Goal: Use online tool/utility

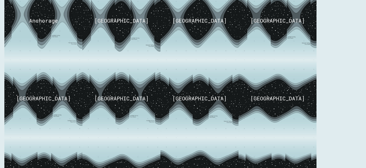
scroll to position [149, 0]
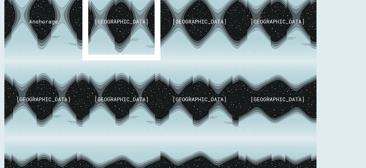
click at [118, 24] on div "Stockholm" at bounding box center [121, 21] width 54 height 7
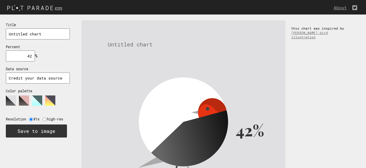
click at [29, 55] on input "42" at bounding box center [20, 56] width 29 height 11
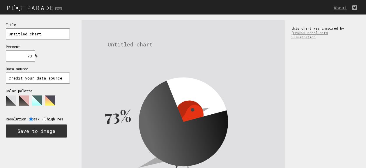
type input "73"
click at [43, 119] on input "radio" at bounding box center [44, 120] width 4 height 4
radio input "true"
click at [30, 119] on input "radio" at bounding box center [31, 120] width 4 height 4
radio input "true"
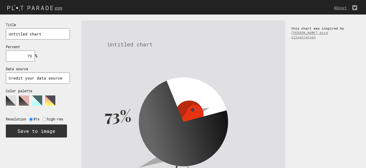
click at [31, 54] on input "73" at bounding box center [20, 56] width 29 height 11
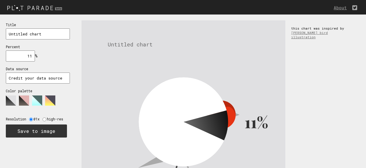
click at [31, 54] on input "11" at bounding box center [20, 56] width 29 height 11
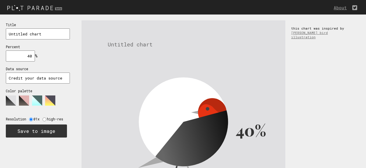
click at [31, 54] on input "40" at bounding box center [20, 56] width 29 height 11
type input "40"
click at [26, 99] on polygon at bounding box center [24, 101] width 10 height 10
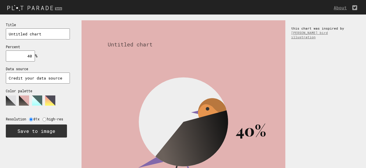
click at [53, 102] on polygon at bounding box center [50, 101] width 10 height 10
